Goal: Information Seeking & Learning: Compare options

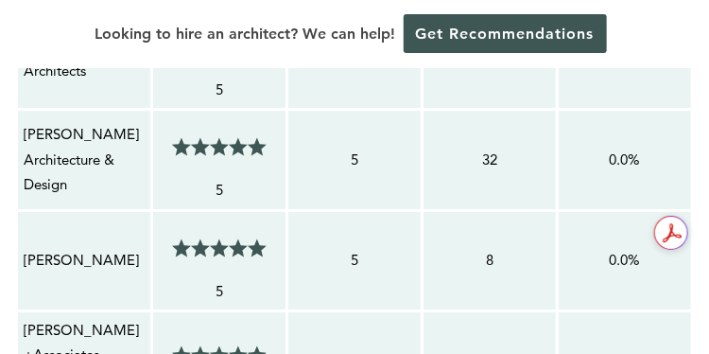
drag, startPoint x: 0, startPoint y: 0, endPoint x: 237, endPoint y: 27, distance: 239.0
click at [237, 27] on div "Looking to hire an architect? We can help! Get Recommendations" at bounding box center [354, 34] width 709 height 68
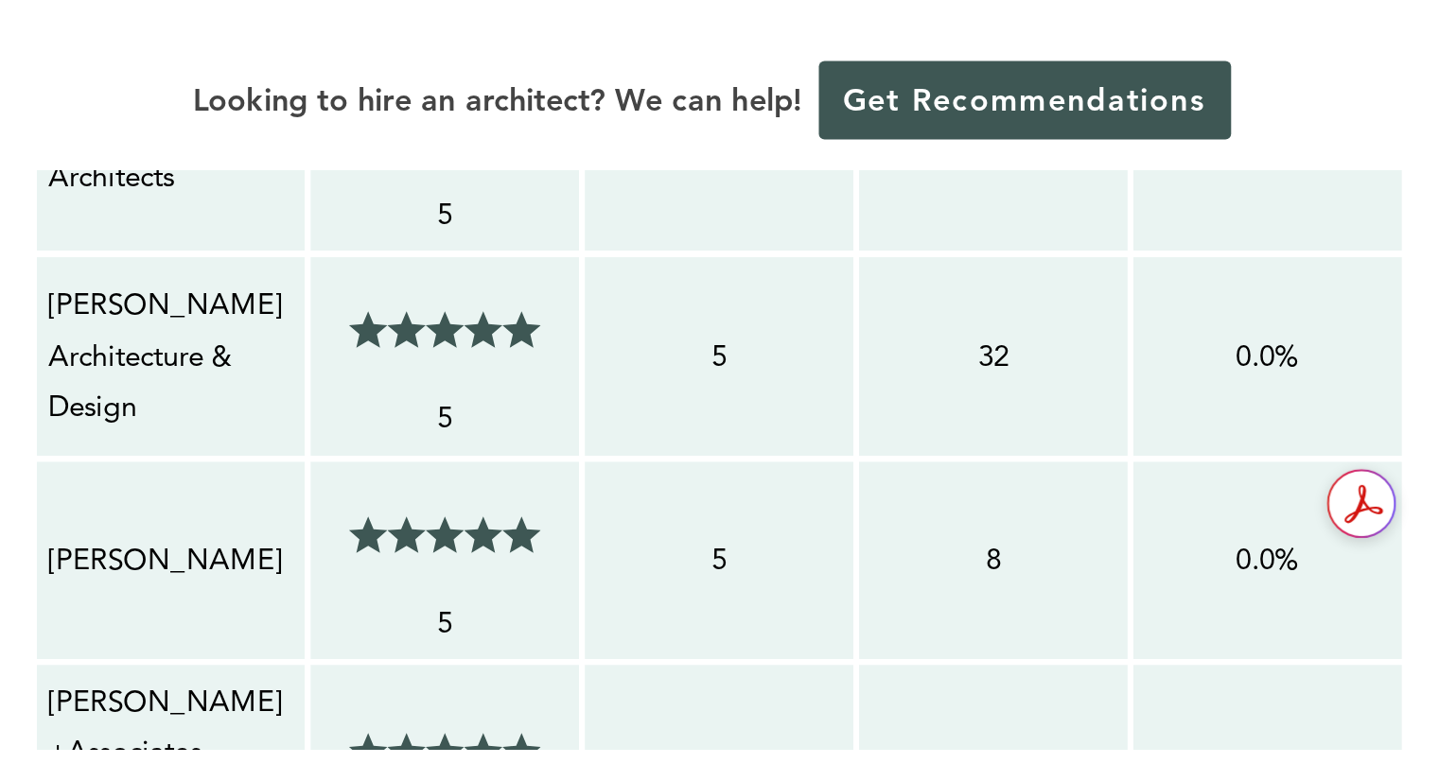
scroll to position [1525, 0]
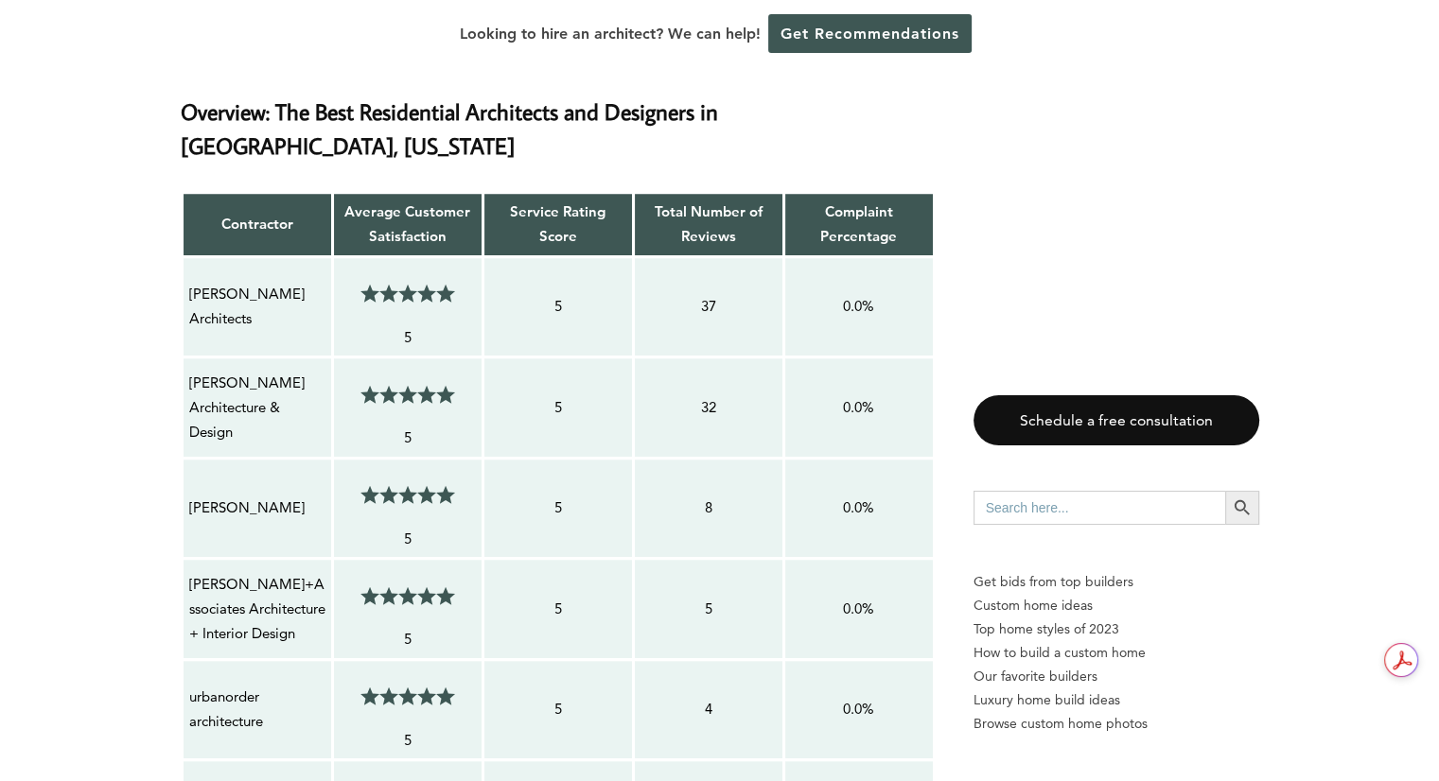
drag, startPoint x: 800, startPoint y: 205, endPoint x: 695, endPoint y: 249, distance: 113.7
drag, startPoint x: 91, startPoint y: 601, endPoint x: 156, endPoint y: 562, distance: 75.9
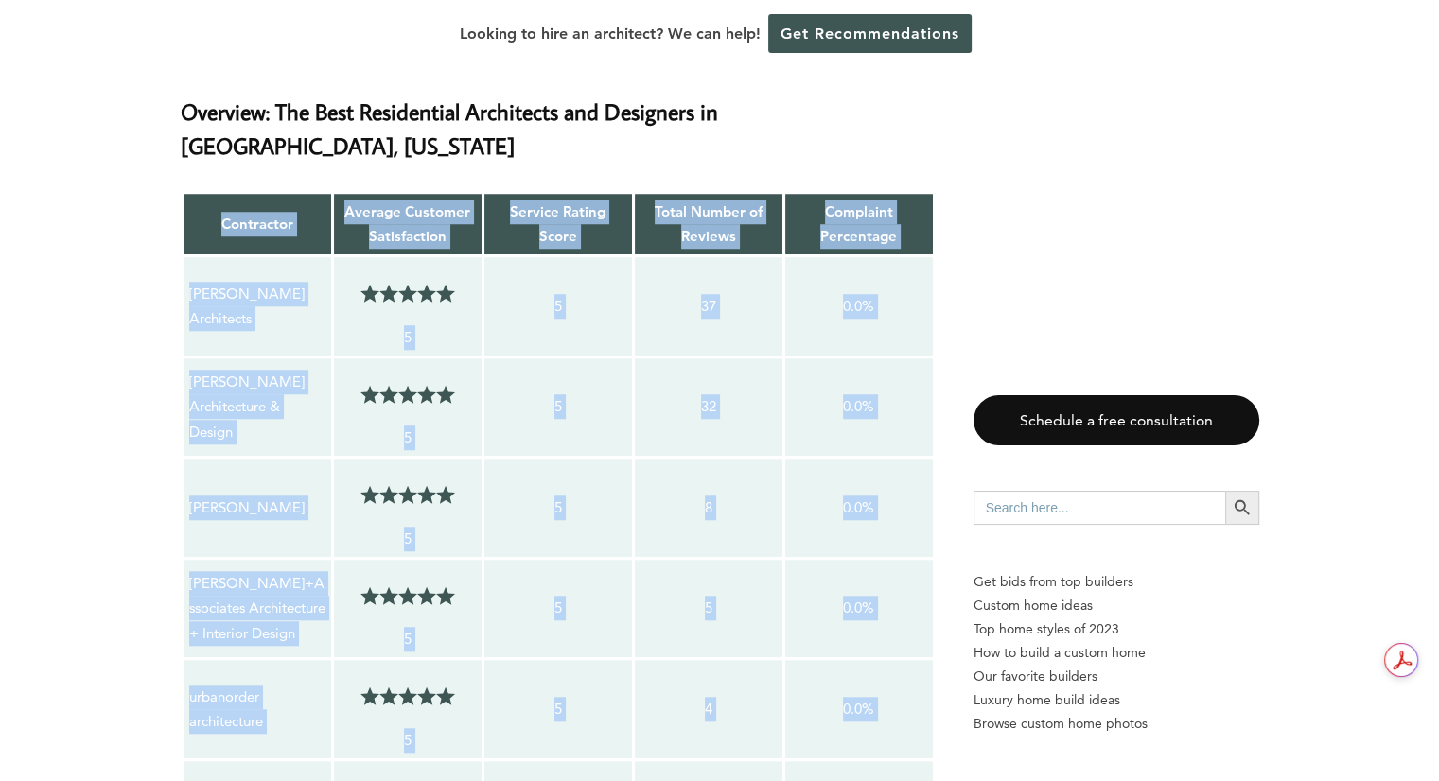
drag, startPoint x: 156, startPoint y: 562, endPoint x: 178, endPoint y: 555, distance: 22.7
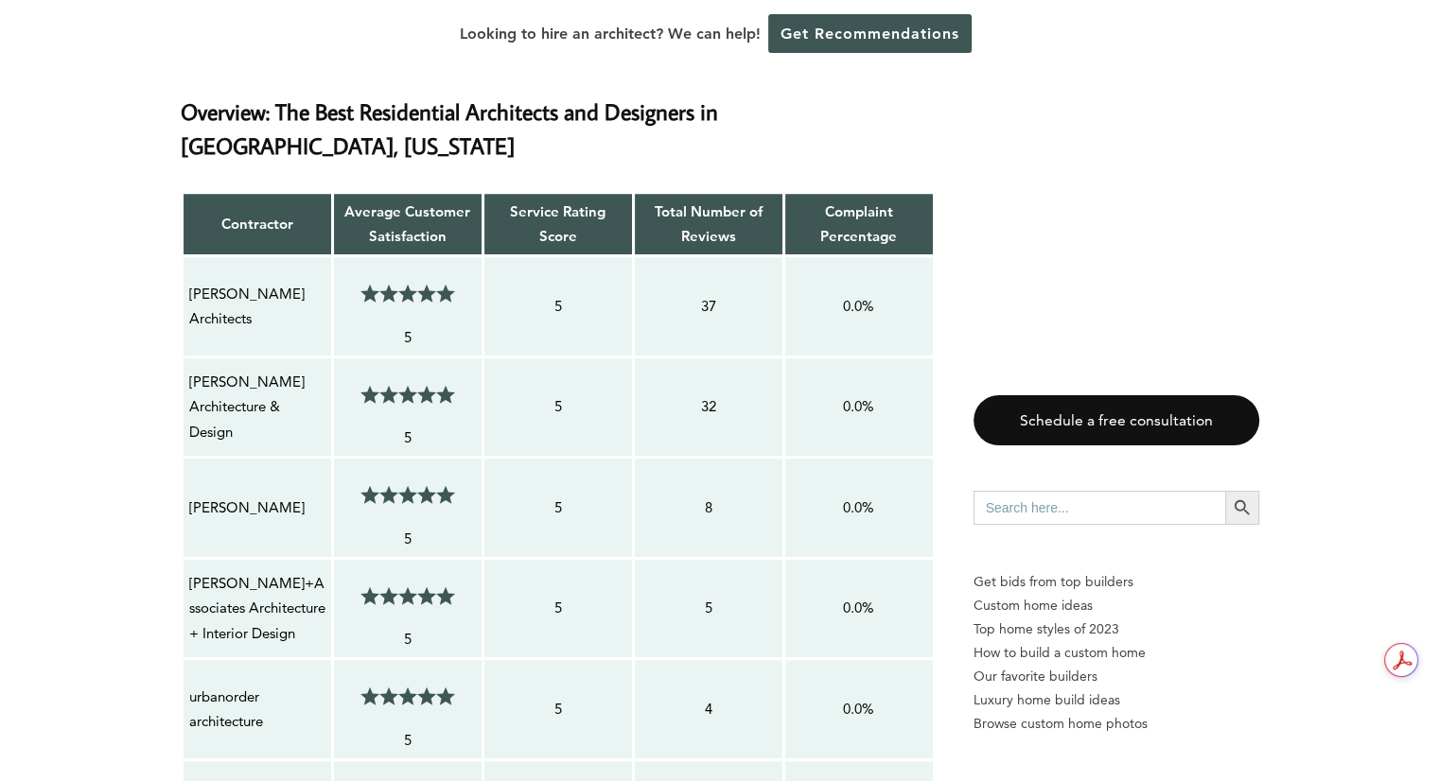
click at [196, 353] on p "[PERSON_NAME]+Associates Architecture + Interior Design" at bounding box center [257, 608] width 136 height 75
drag, startPoint x: 190, startPoint y: 541, endPoint x: 235, endPoint y: 567, distance: 51.3
click at [235, 353] on p "[PERSON_NAME]+Associates Architecture + Interior Design" at bounding box center [257, 608] width 136 height 75
click at [228, 353] on p "[PERSON_NAME]+Associates Architecture + Interior Design" at bounding box center [257, 608] width 136 height 75
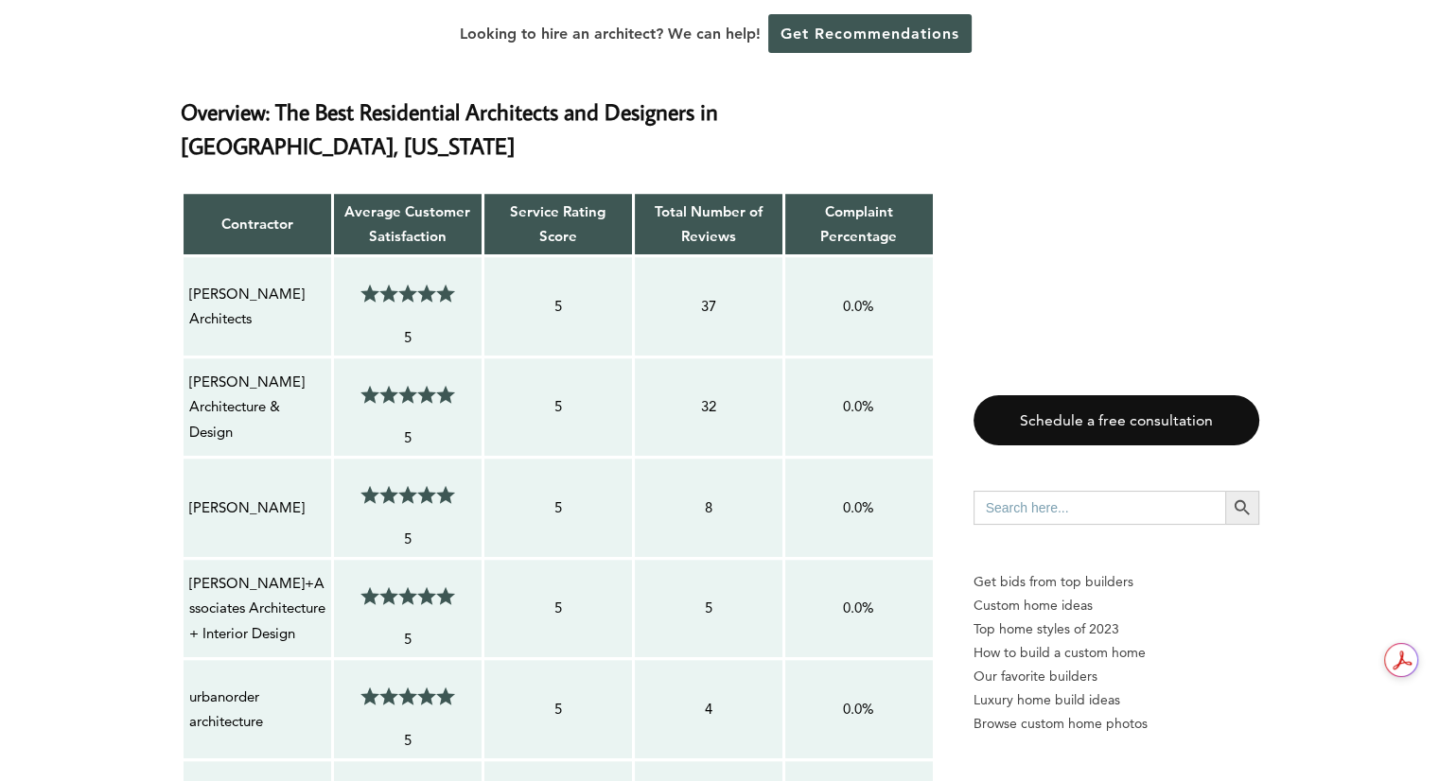
click at [228, 353] on p "[PERSON_NAME]+Associates Architecture + Interior Design" at bounding box center [257, 608] width 136 height 75
copy tr "[PERSON_NAME]+Associates Architecture + Interior Design 5/5"
drag, startPoint x: 341, startPoint y: 357, endPoint x: 358, endPoint y: 319, distance: 41.9
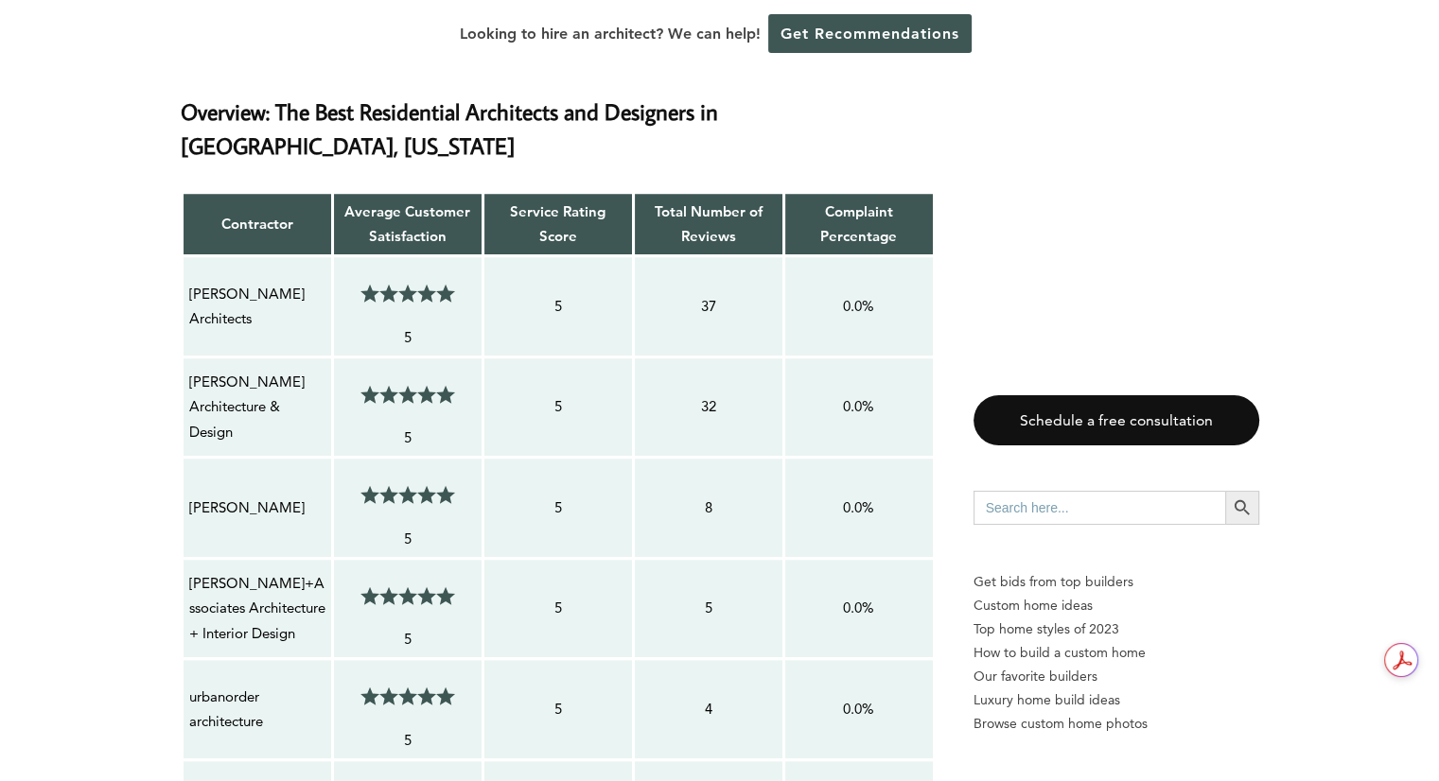
click at [174, 27] on div "Looking to hire an architect? We can help! Get Recommendations" at bounding box center [719, 34] width 1439 height 68
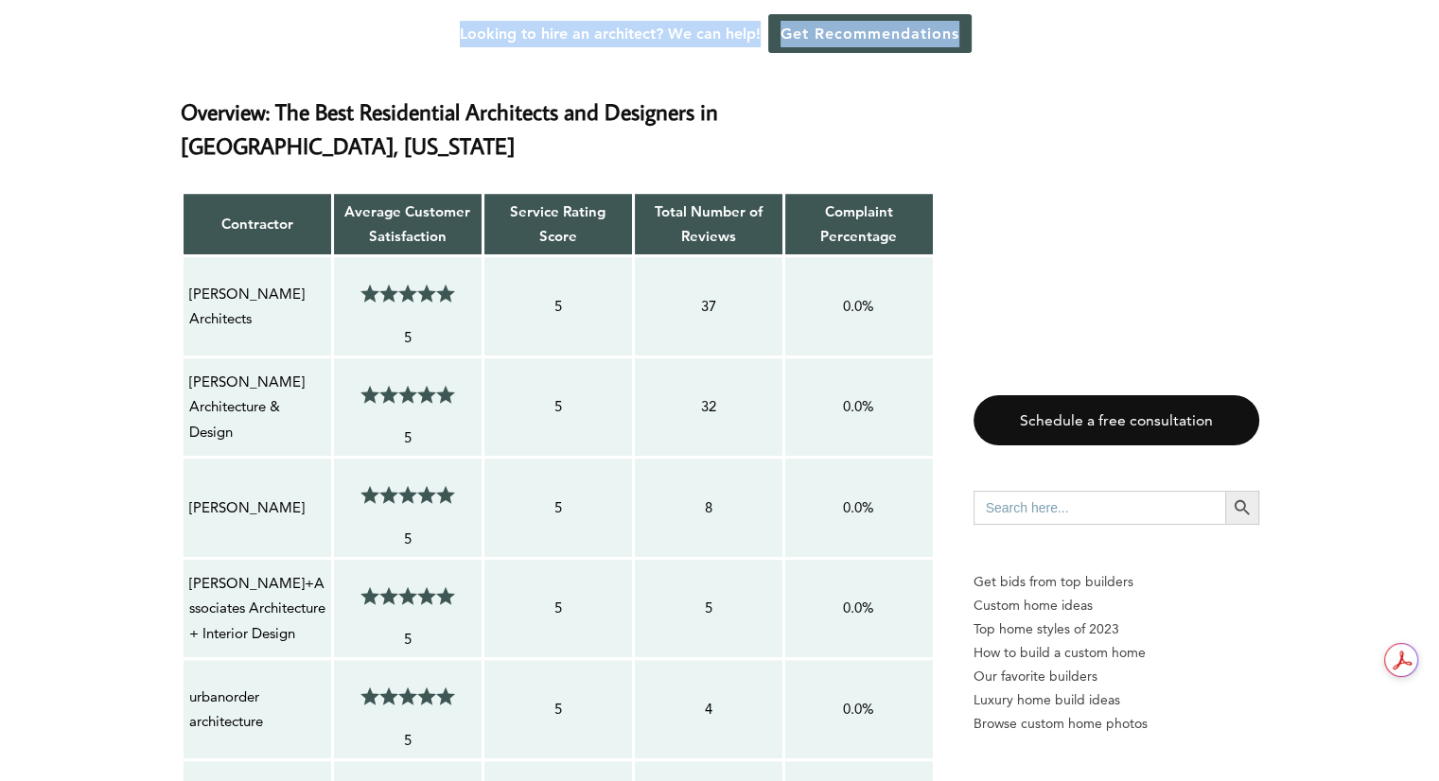
click at [176, 26] on div "Looking to hire an architect? We can help! Get Recommendations" at bounding box center [719, 34] width 1439 height 68
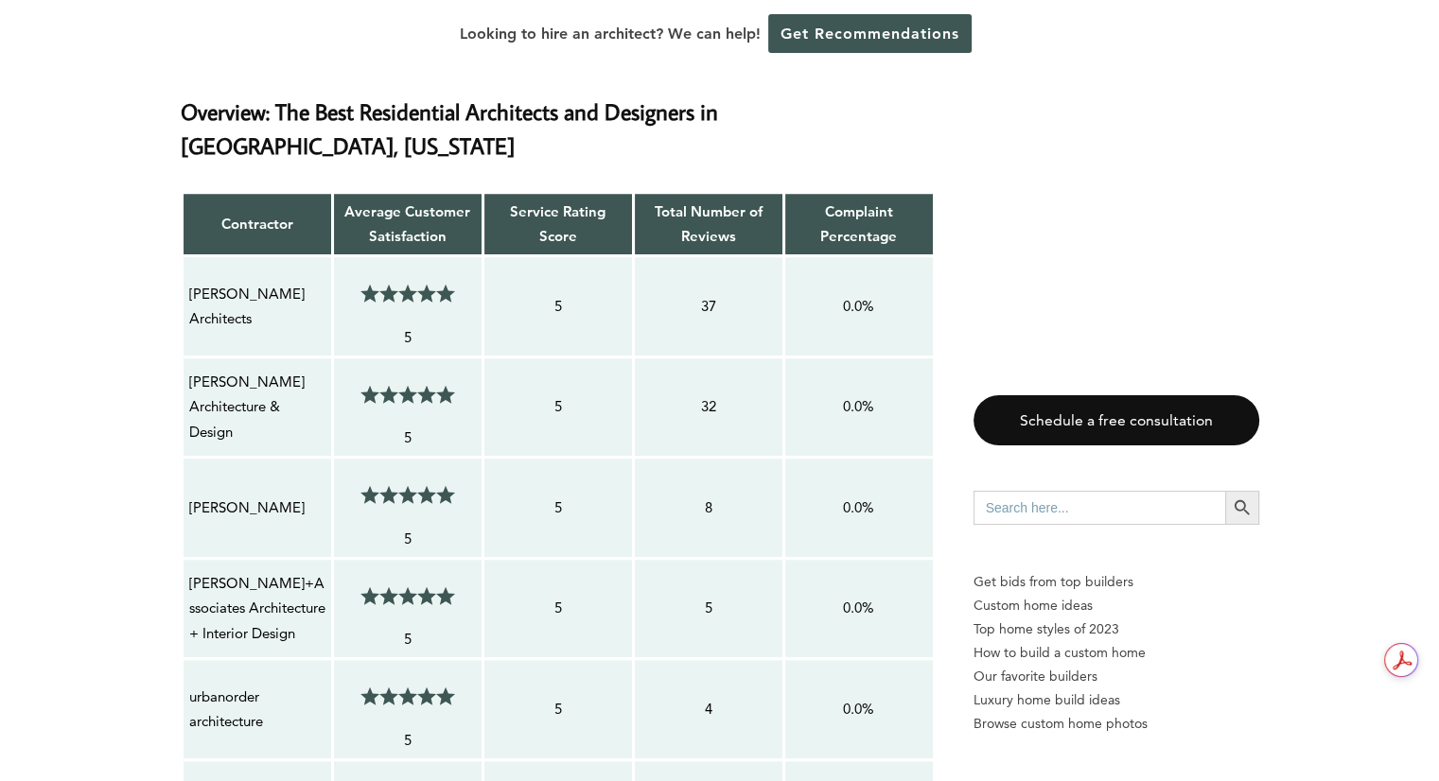
click at [708, 200] on p "Complaint Percentage" at bounding box center [859, 225] width 136 height 50
click at [253, 256] on td "[PERSON_NAME] Architects" at bounding box center [257, 306] width 150 height 101
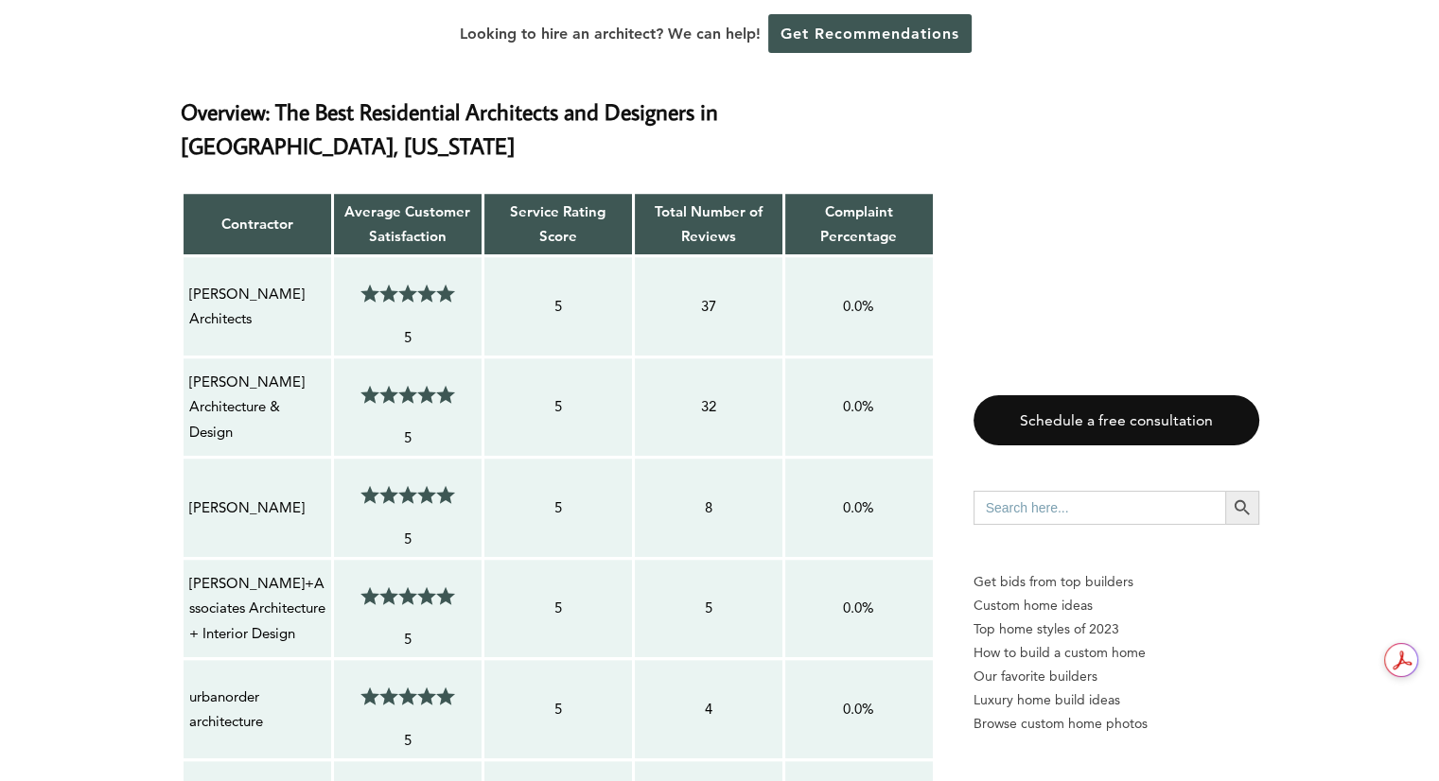
copy tr "[PERSON_NAME] Studio 5/5"
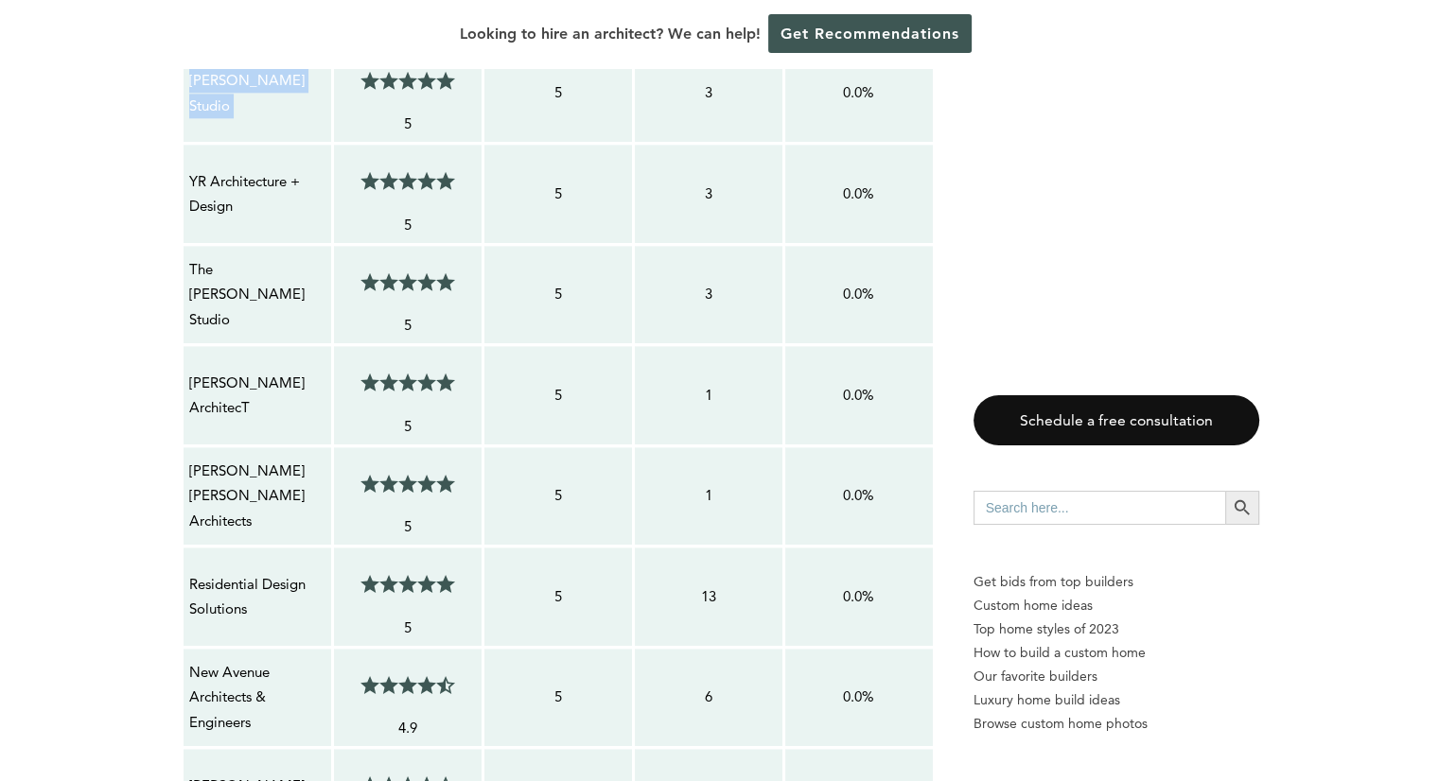
scroll to position [2246, 0]
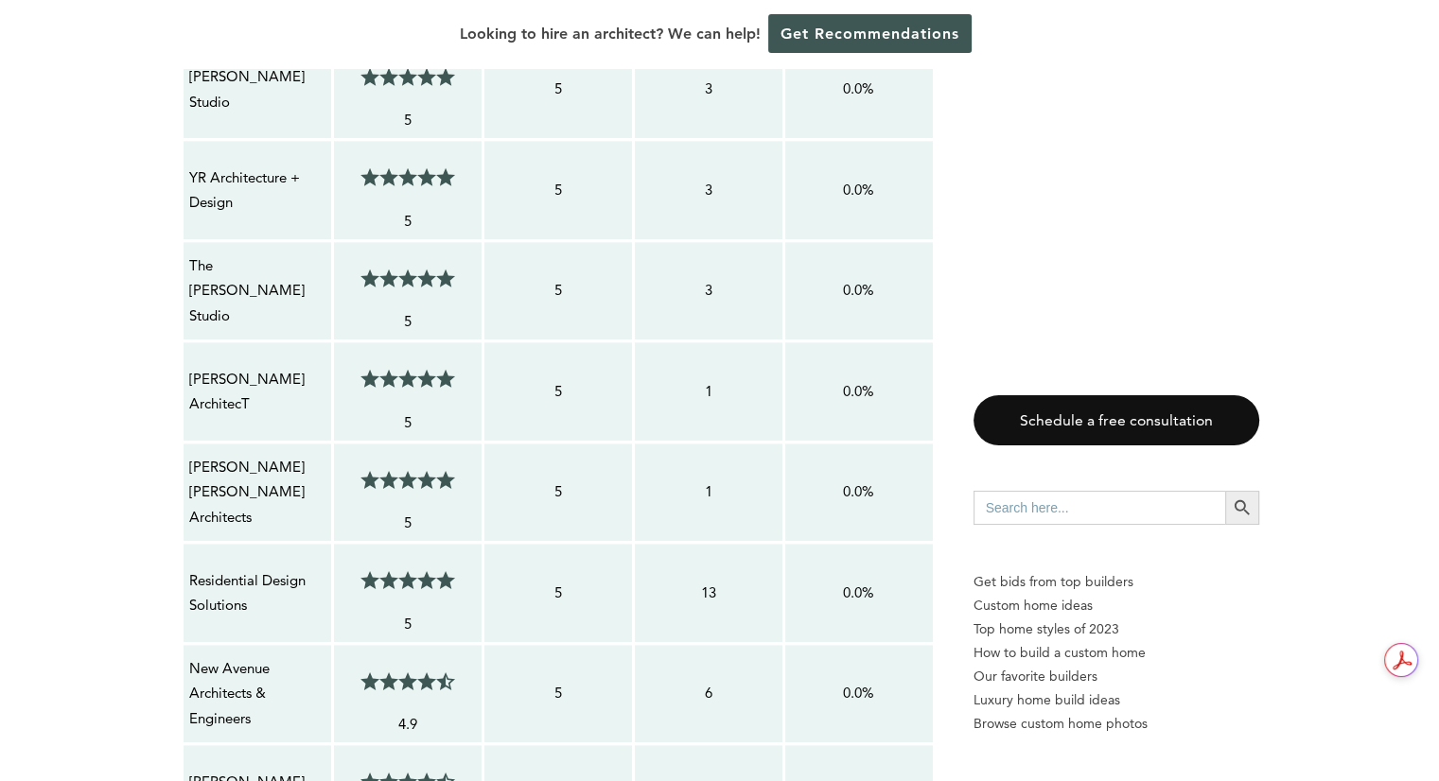
drag, startPoint x: 1423, startPoint y: 152, endPoint x: 1169, endPoint y: 175, distance: 254.5
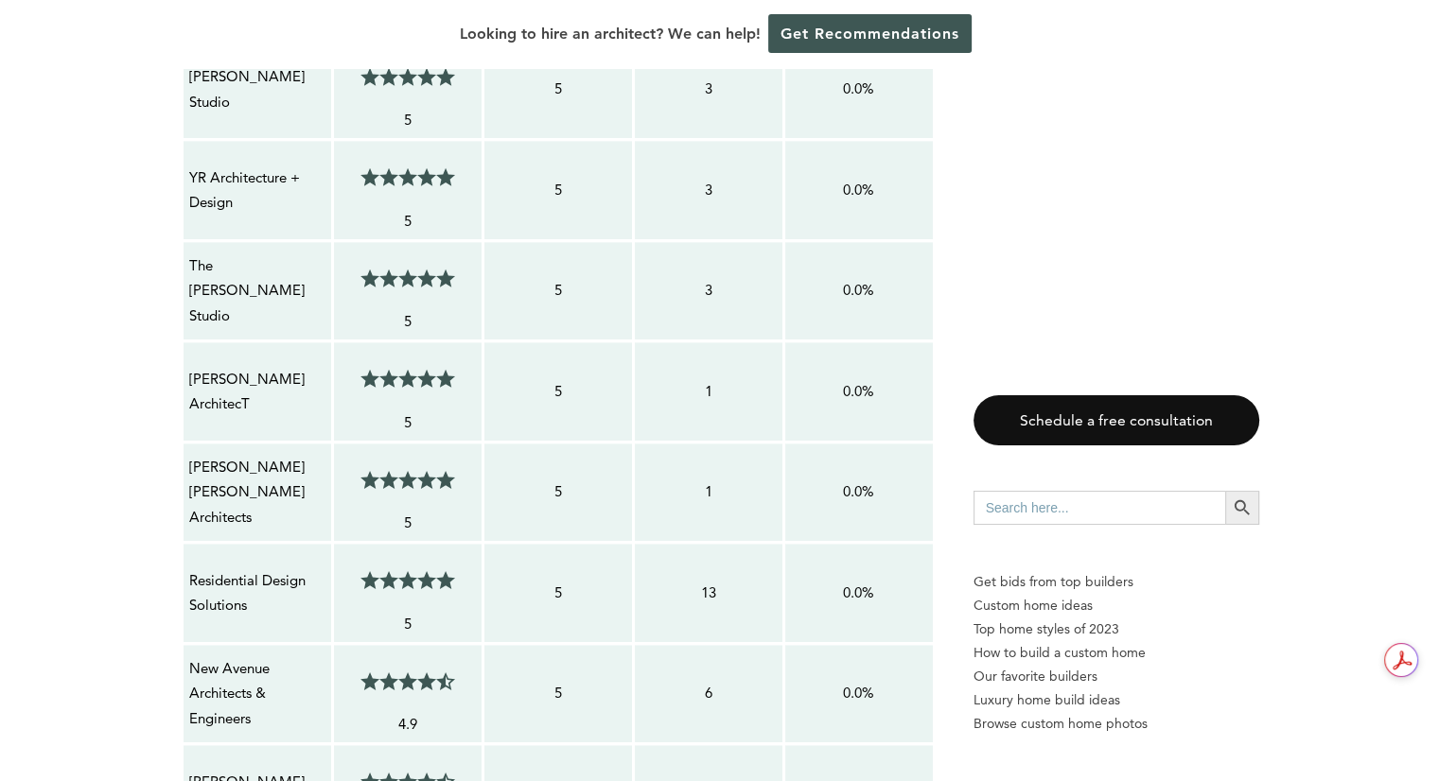
drag, startPoint x: 687, startPoint y: 278, endPoint x: 658, endPoint y: 278, distance: 28.4
click at [658, 278] on td "3" at bounding box center [708, 290] width 150 height 101
click at [272, 253] on p "The [PERSON_NAME] Studio" at bounding box center [257, 290] width 136 height 75
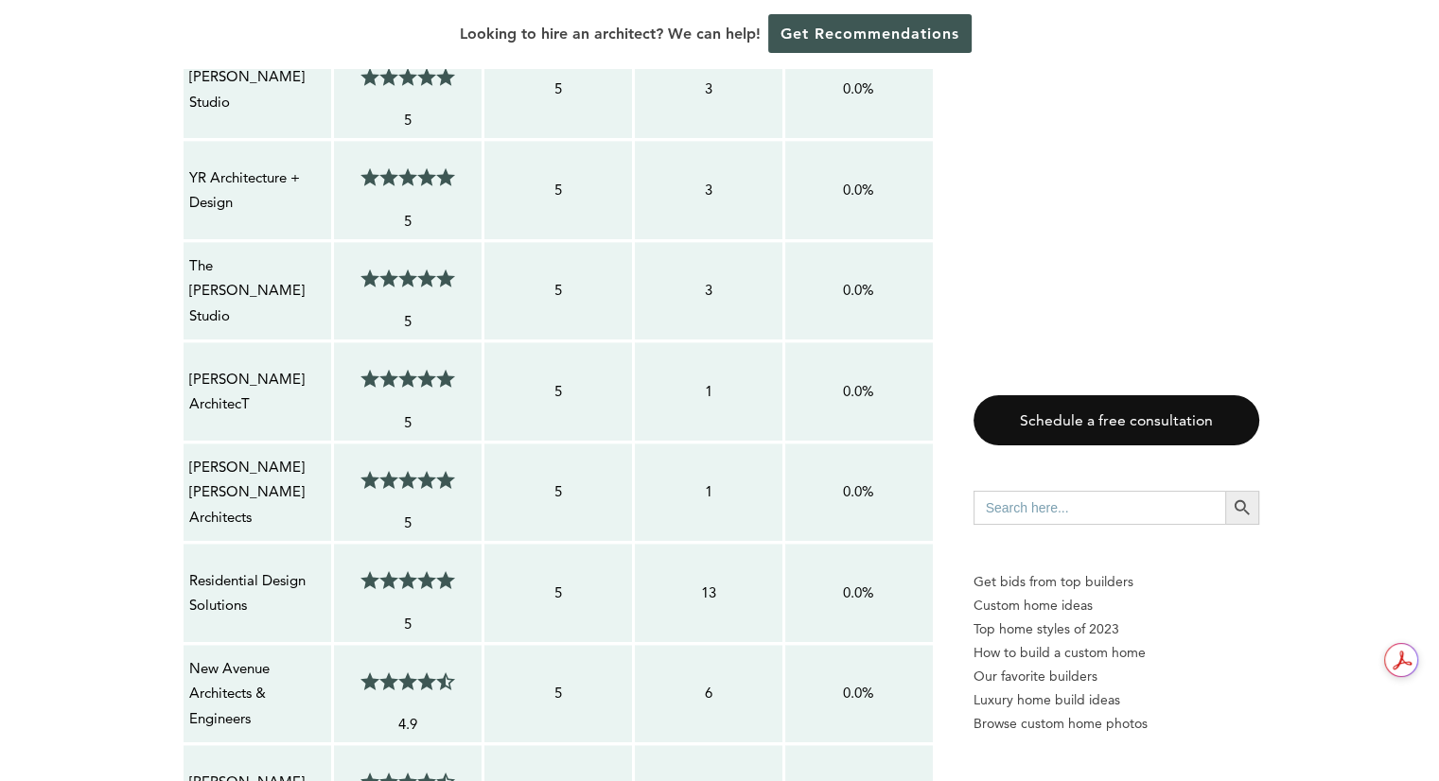
click at [272, 253] on p "The [PERSON_NAME] Studio" at bounding box center [257, 290] width 136 height 75
click at [342, 257] on div "5/5" at bounding box center [408, 277] width 138 height 61
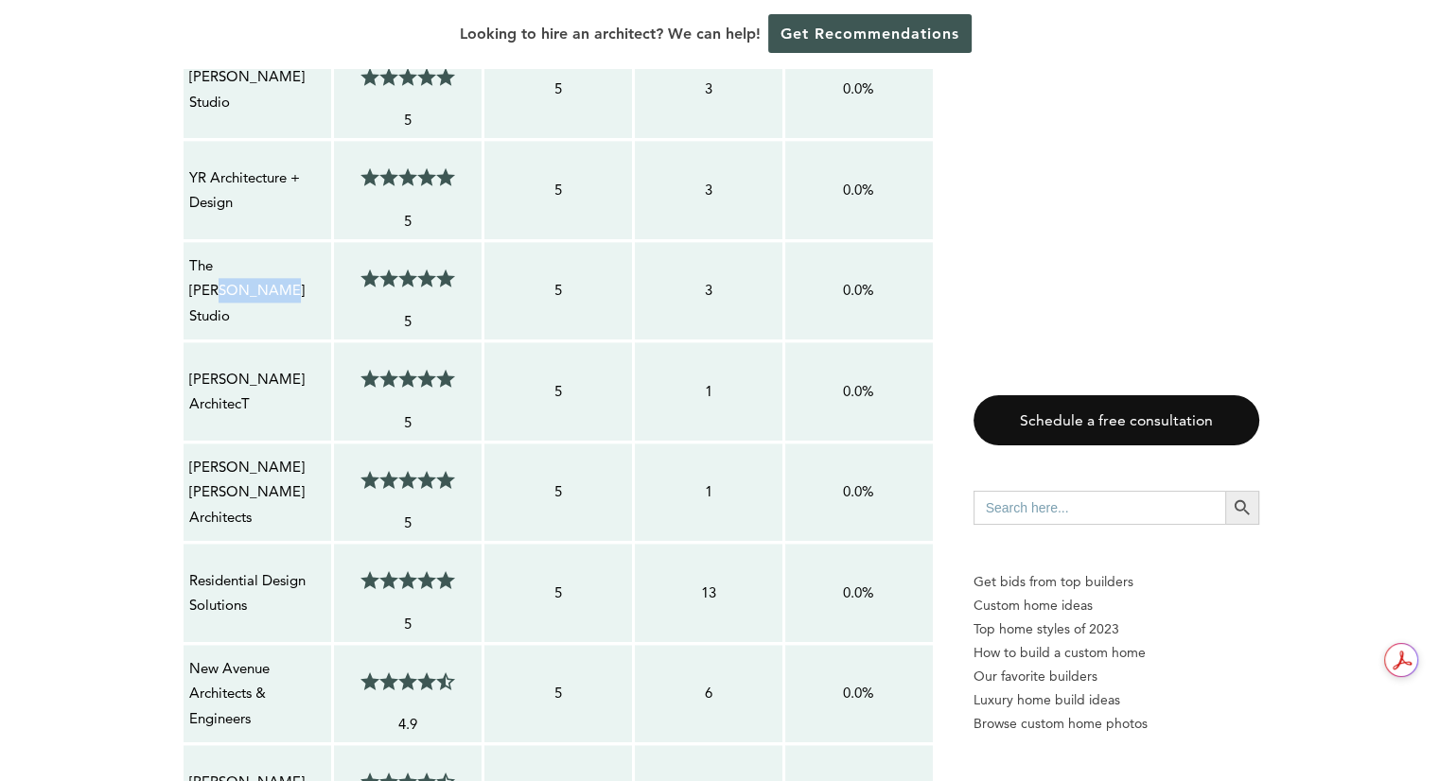
drag, startPoint x: 318, startPoint y: 248, endPoint x: 241, endPoint y: 256, distance: 77.1
click at [241, 256] on p "The [PERSON_NAME] Studio" at bounding box center [257, 290] width 136 height 75
drag, startPoint x: 241, startPoint y: 256, endPoint x: 205, endPoint y: 252, distance: 36.3
click at [205, 253] on p "The [PERSON_NAME] Studio" at bounding box center [257, 290] width 136 height 75
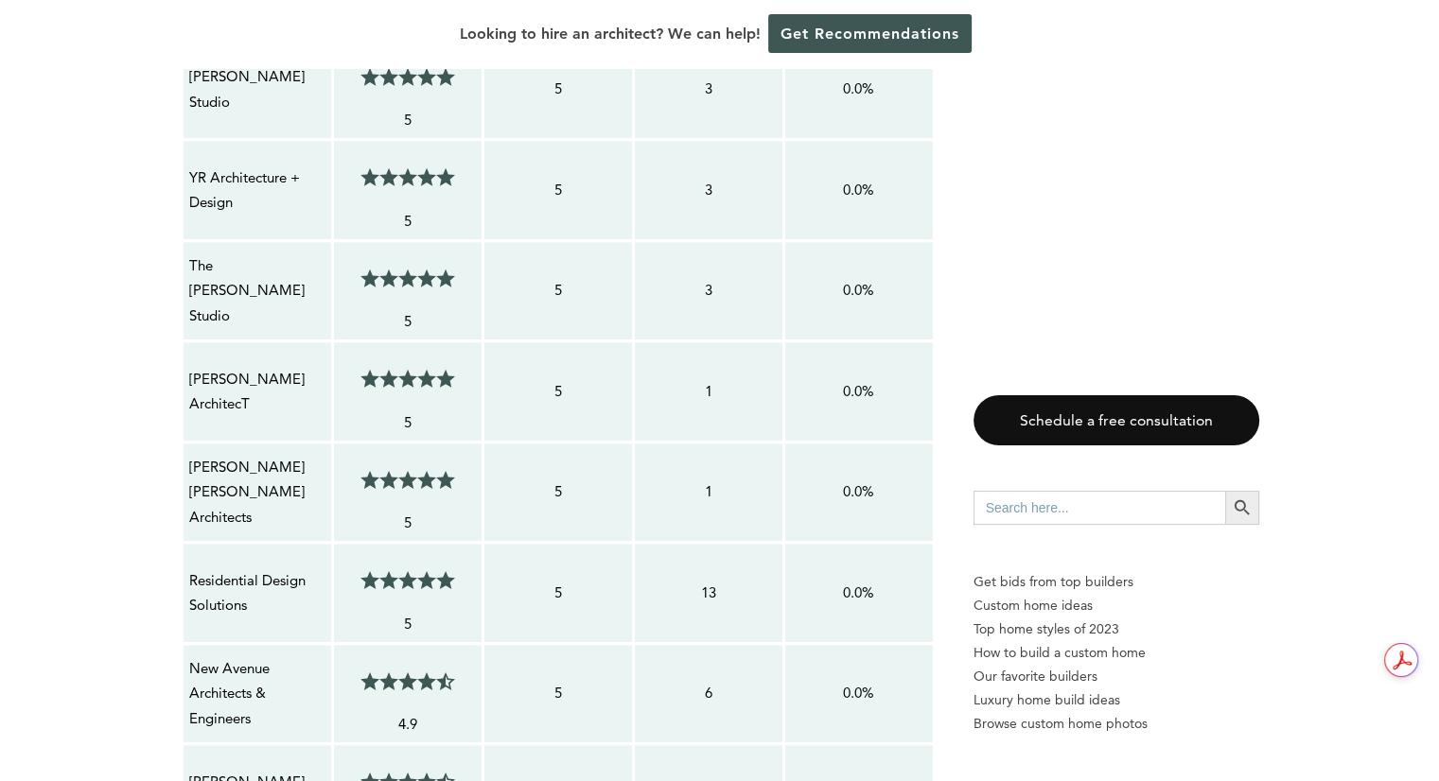
click at [287, 353] on td "[PERSON_NAME] [PERSON_NAME] Architects" at bounding box center [257, 492] width 150 height 101
drag, startPoint x: 295, startPoint y: 565, endPoint x: 338, endPoint y: 456, distance: 116.8
click at [338, 353] on tbody "Contractor Average Customer Satisfaction Service Rating Score Total Number of R…" at bounding box center [558, 157] width 752 height 1373
drag, startPoint x: 352, startPoint y: 440, endPoint x: 166, endPoint y: 524, distance: 203.6
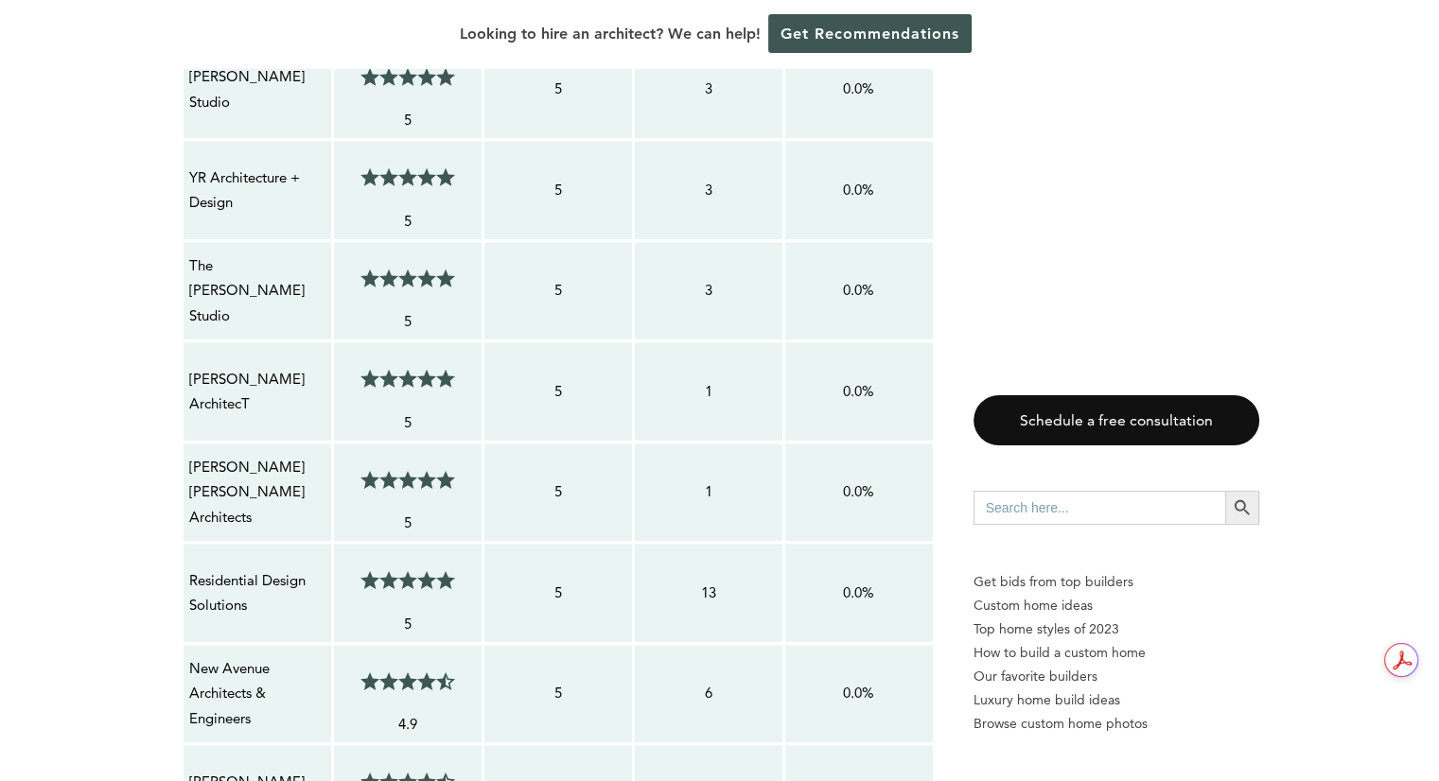
click at [708, 353] on p "0.0%" at bounding box center [859, 794] width 136 height 25
click at [708, 353] on div "Schedule a free consultation Search for: Search Button Get bids from top builde…" at bounding box center [1116, 588] width 286 height 386
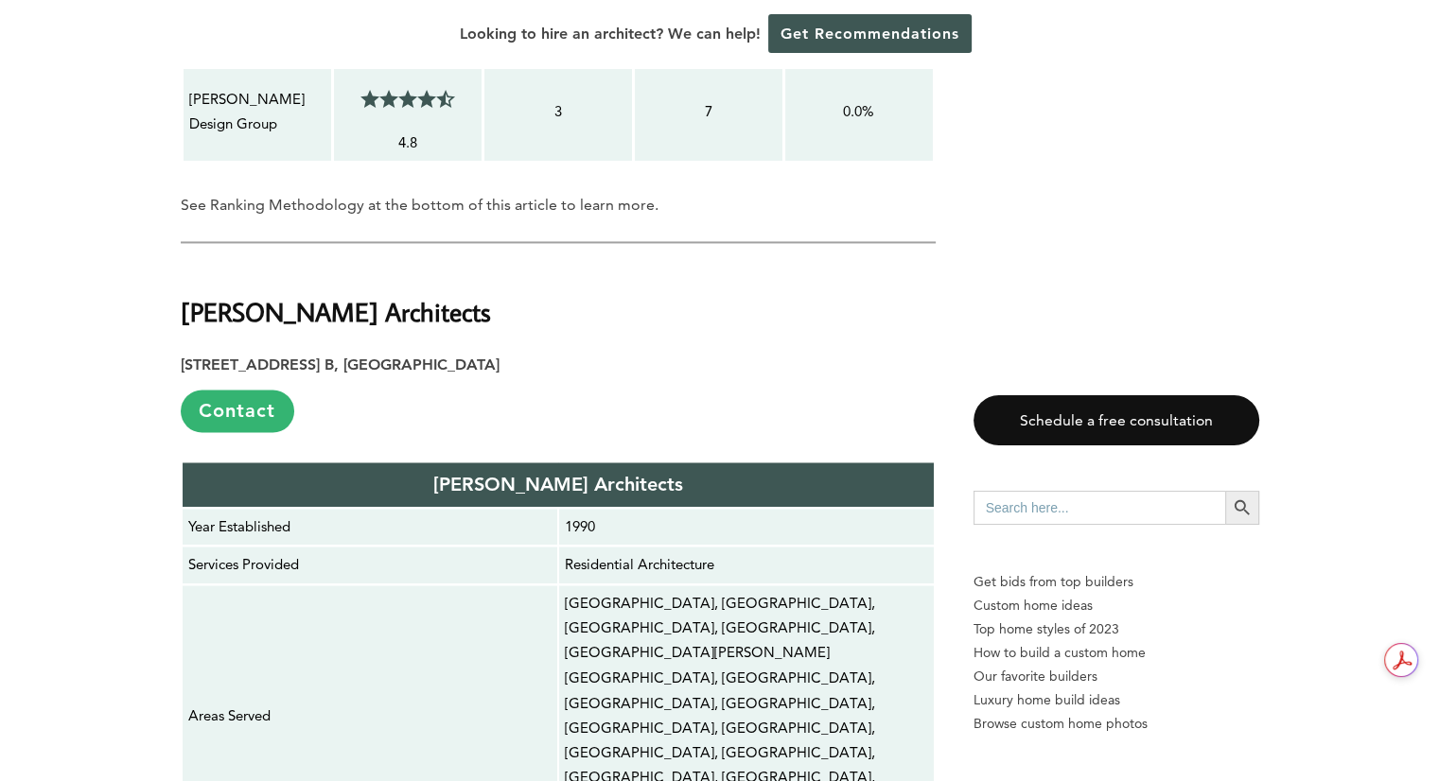
click at [708, 353] on div "Schedule a free consultation Search for: Search Button Get bids from top builde…" at bounding box center [1116, 588] width 286 height 386
drag, startPoint x: 1332, startPoint y: 627, endPoint x: 1336, endPoint y: 610, distance: 17.4
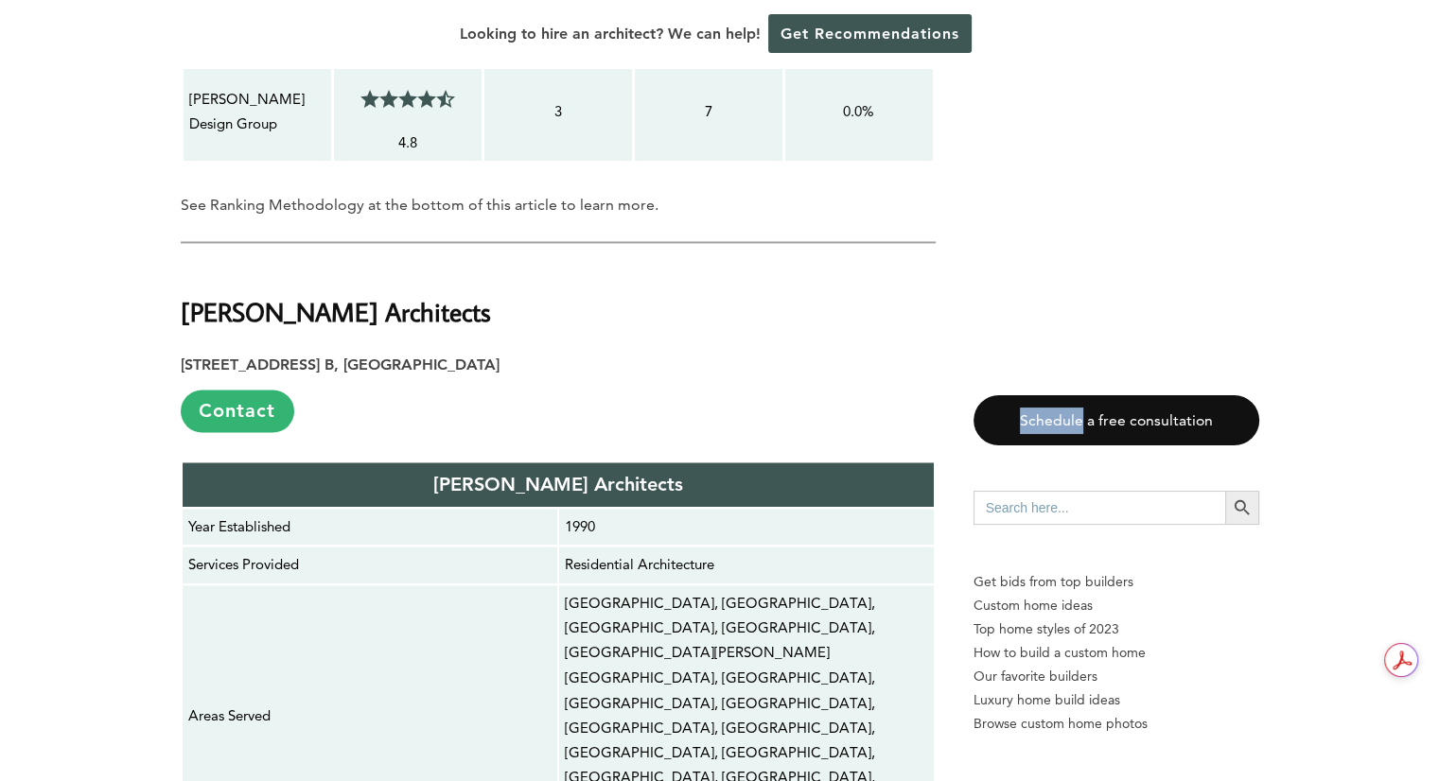
drag, startPoint x: 1336, startPoint y: 610, endPoint x: 1320, endPoint y: 618, distance: 16.9
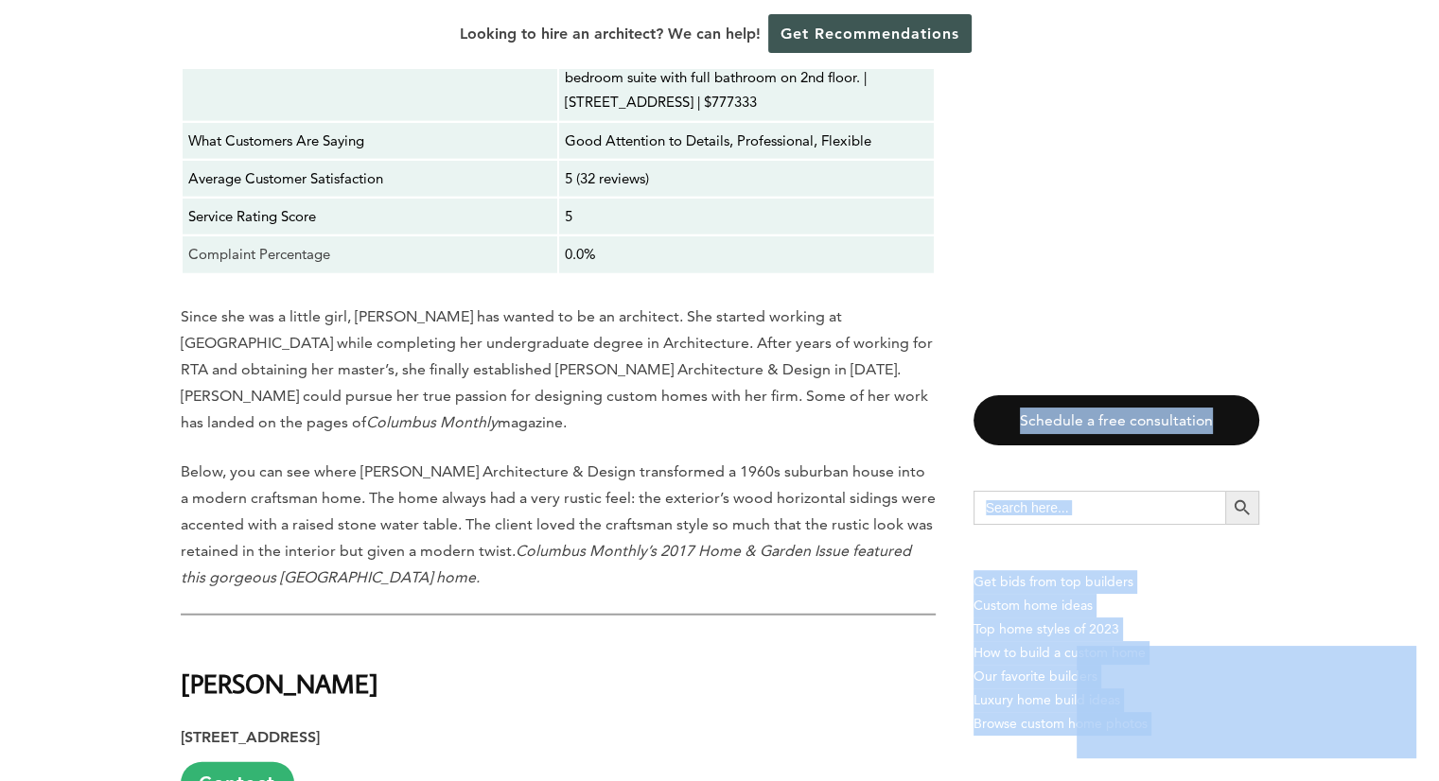
scroll to position [4830, 0]
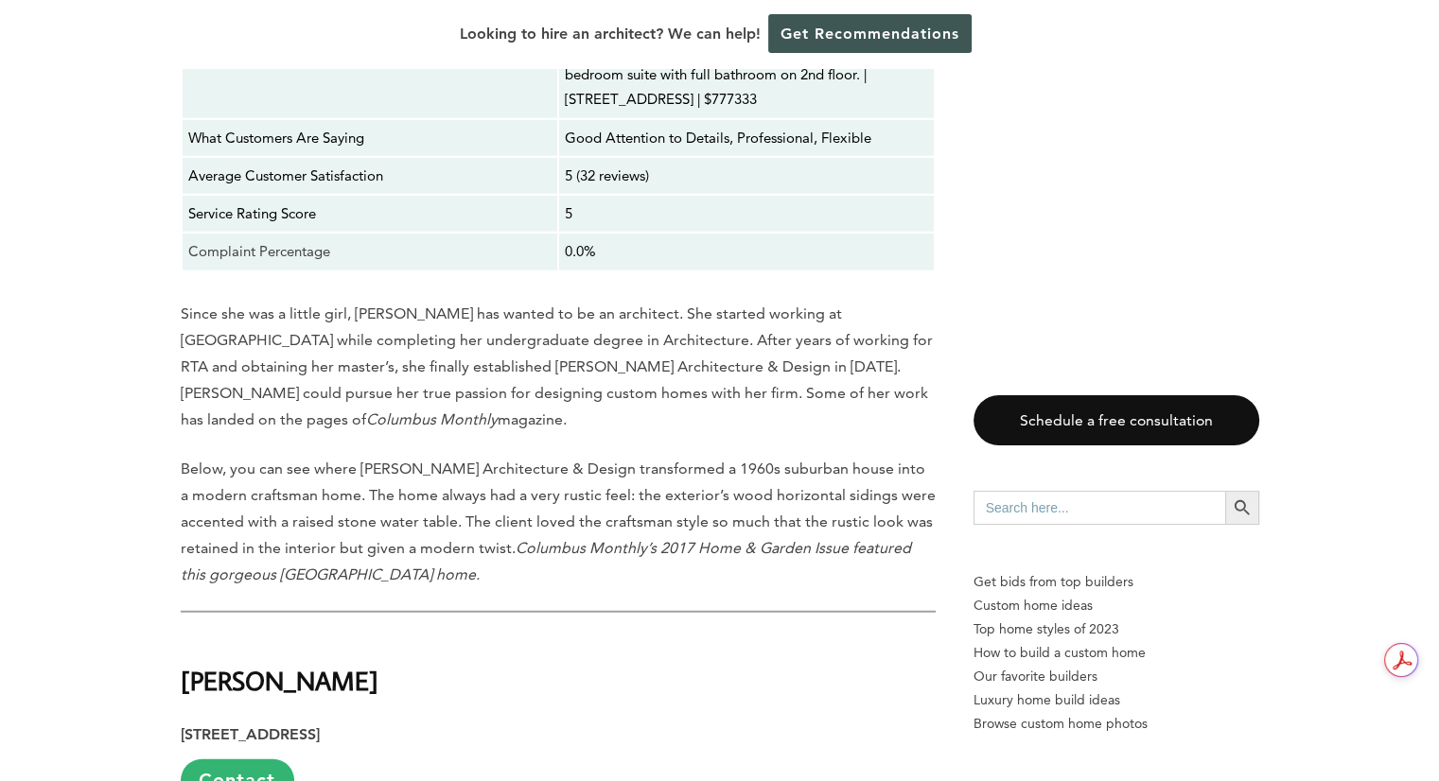
drag, startPoint x: 1418, startPoint y: 505, endPoint x: 1270, endPoint y: 634, distance: 195.8
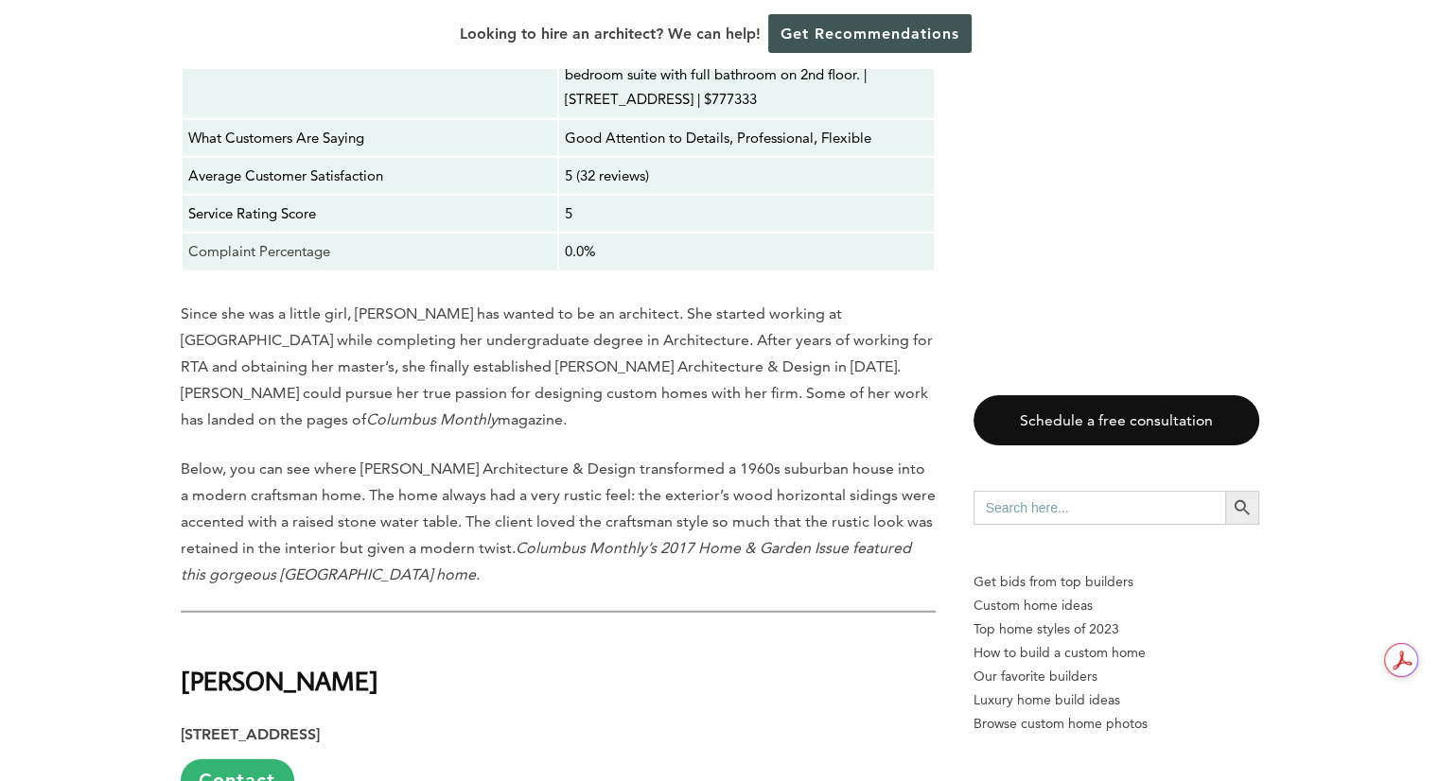
click at [708, 353] on iframe at bounding box center [1246, 702] width 340 height 113
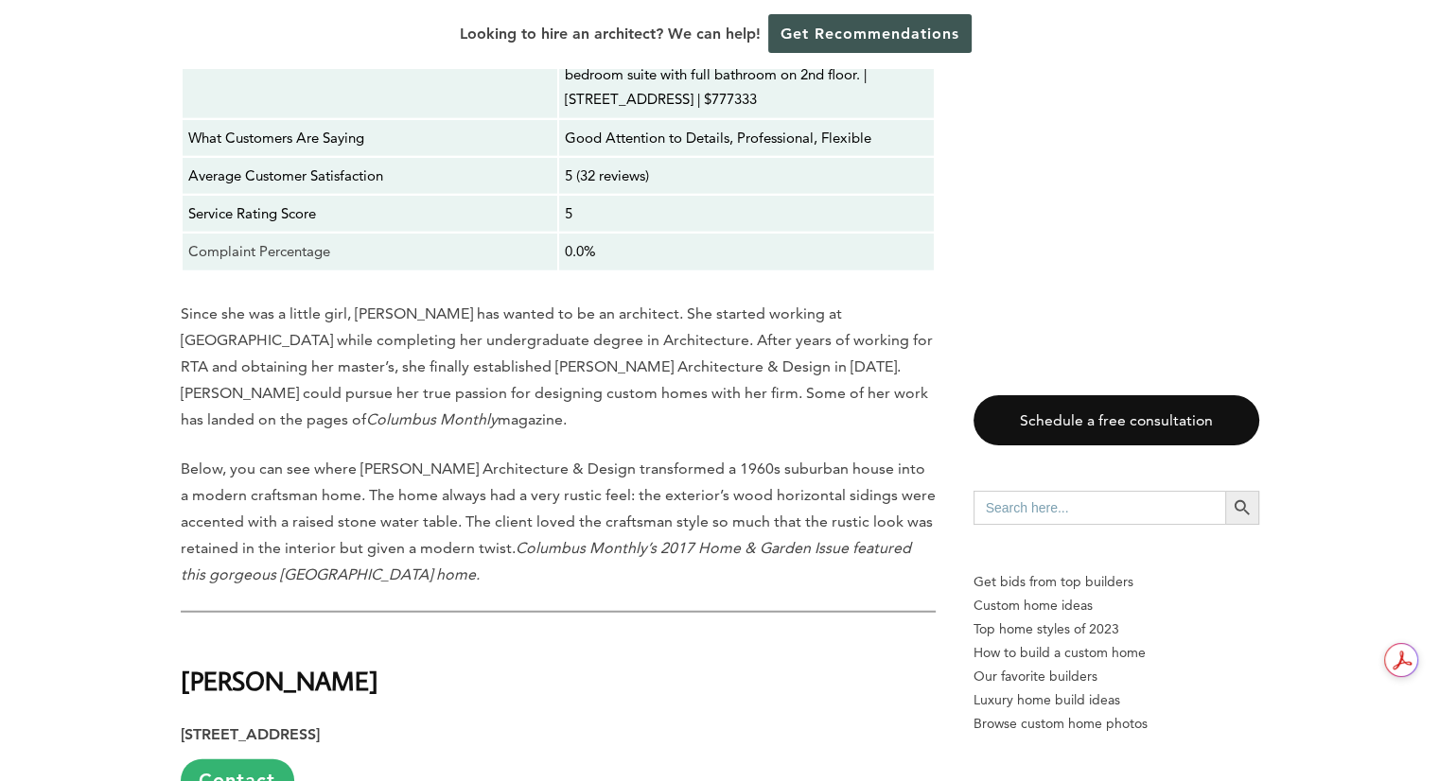
click at [708, 353] on iframe at bounding box center [1246, 702] width 340 height 113
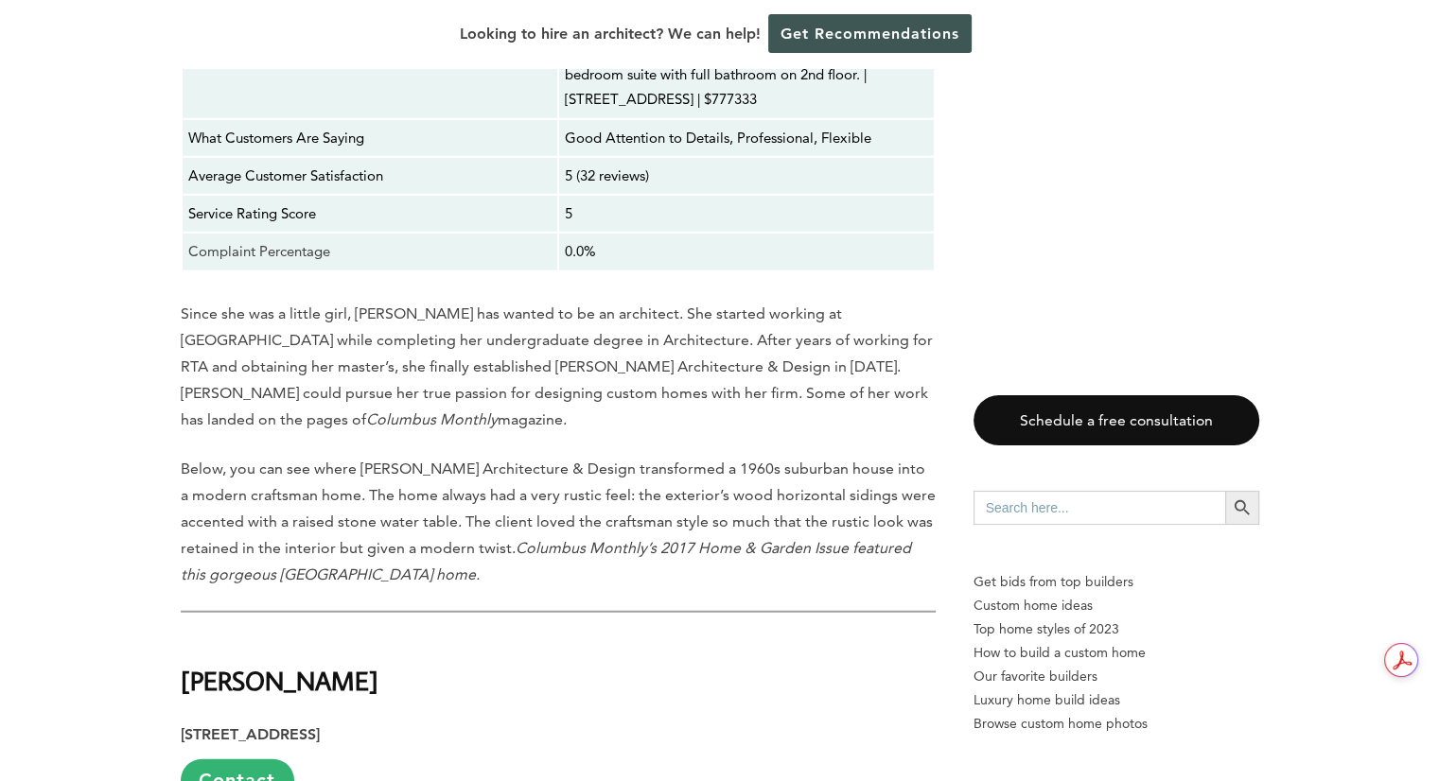
click at [708, 353] on iframe at bounding box center [1246, 702] width 340 height 113
click at [708, 353] on div "Schedule a free consultation Search for: Search Button Get bids from top builde…" at bounding box center [1116, 588] width 286 height 386
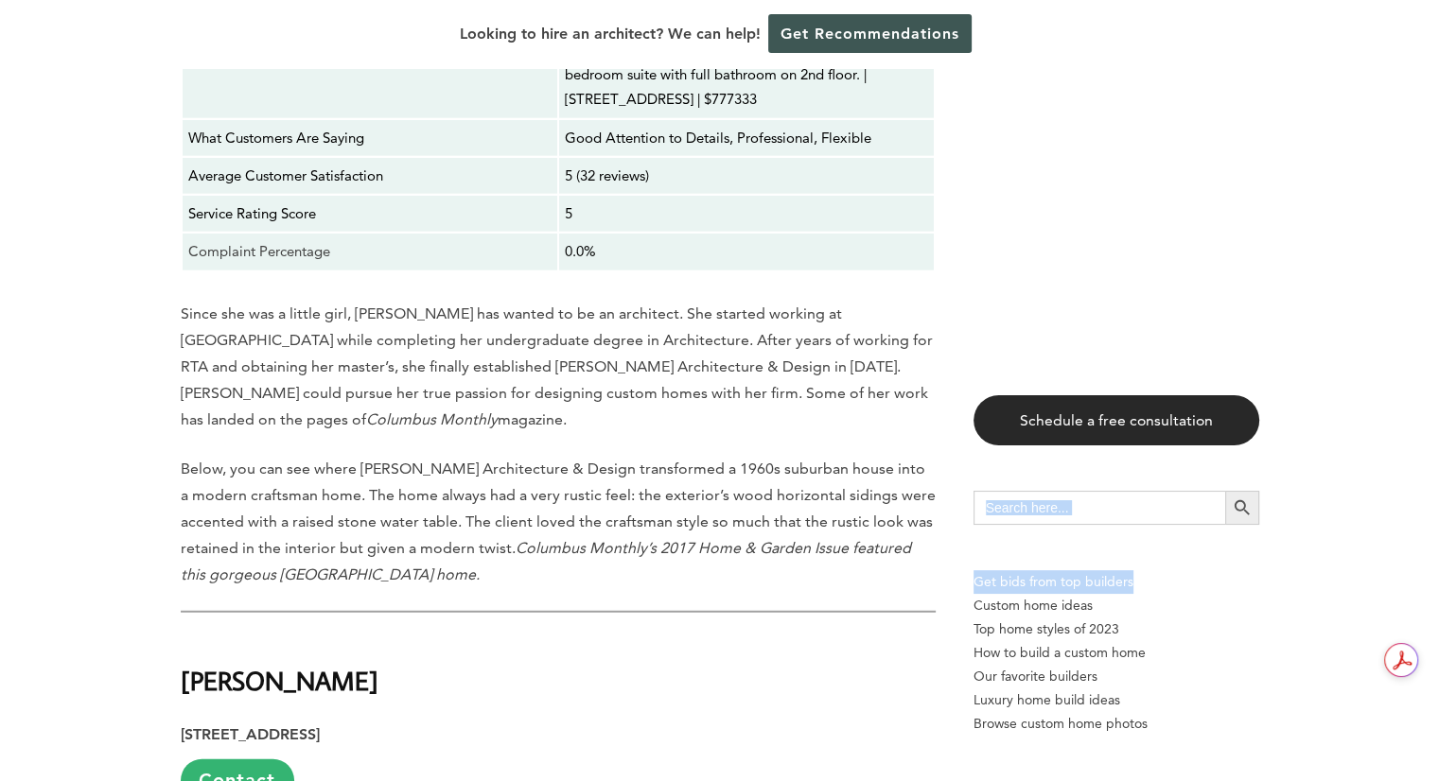
drag, startPoint x: 1254, startPoint y: 527, endPoint x: 1207, endPoint y: 429, distance: 108.3
click at [708, 353] on div "Schedule a free consultation Search for: Search Button Get bids from top builde…" at bounding box center [1116, 588] width 286 height 386
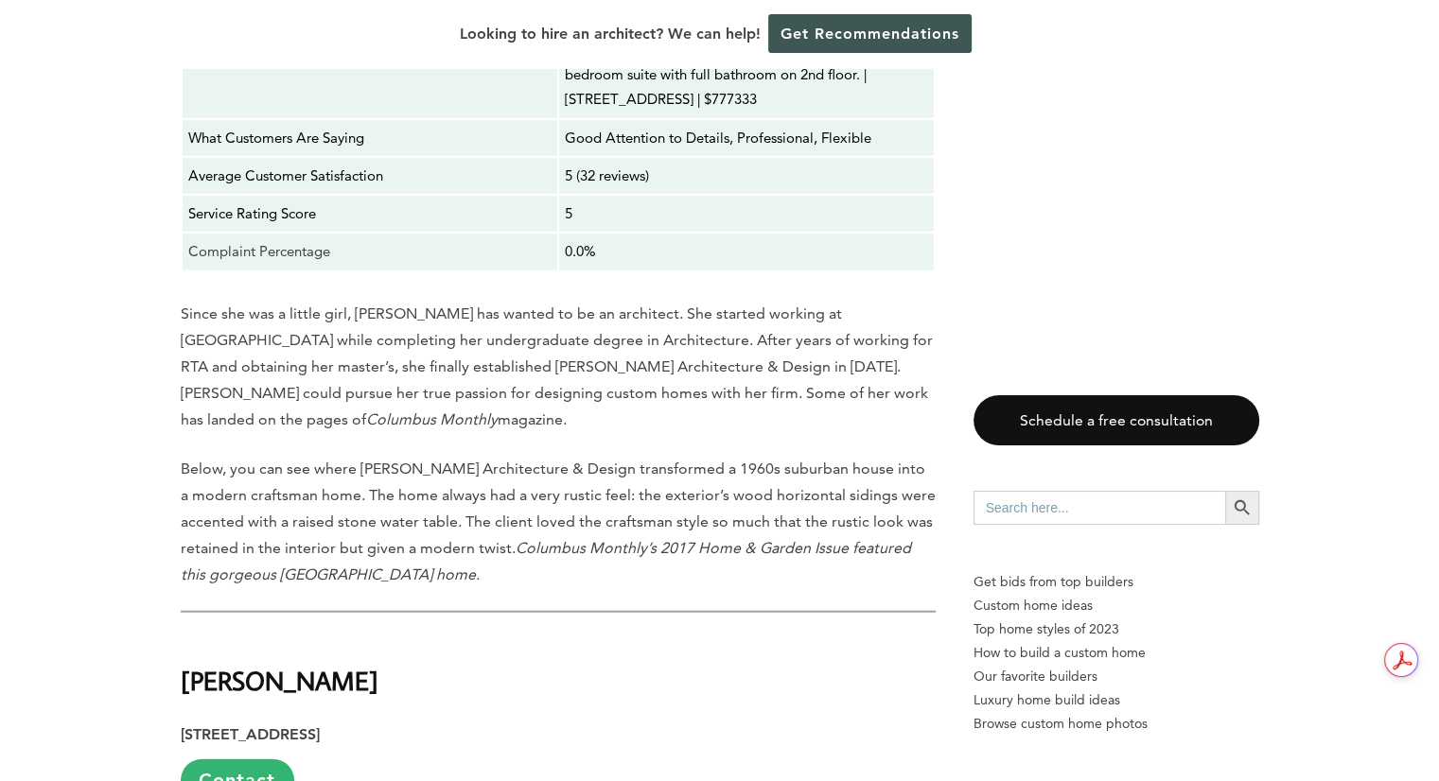
drag, startPoint x: 1191, startPoint y: 312, endPoint x: 1302, endPoint y: 68, distance: 268.0
